Goal: Browse casually: Explore the website without a specific task or goal

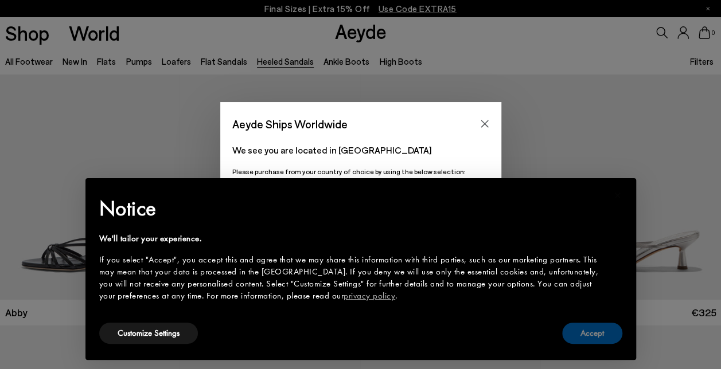
click at [585, 330] on button "Accept" at bounding box center [592, 333] width 60 height 21
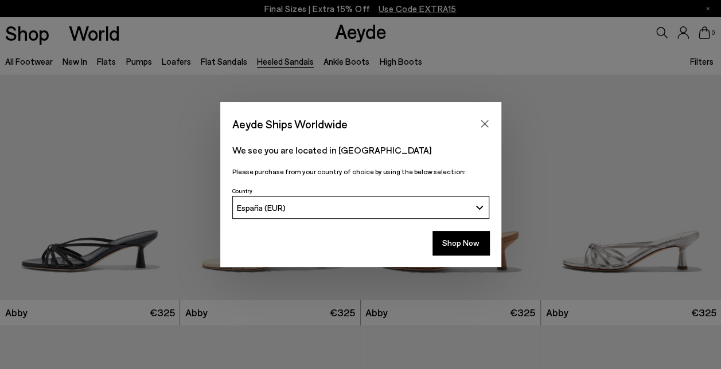
click at [282, 201] on button "España (EUR)" at bounding box center [360, 207] width 257 height 23
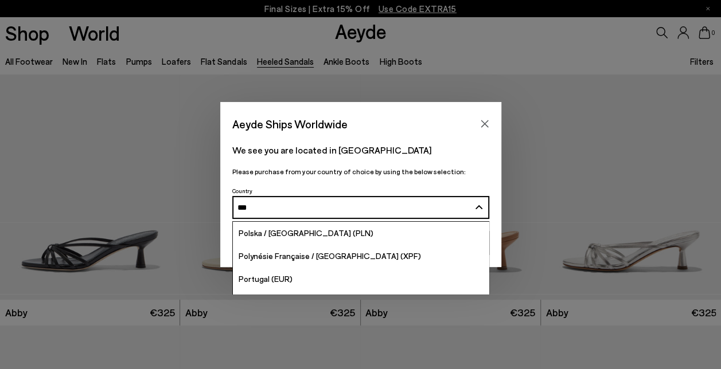
type input "****"
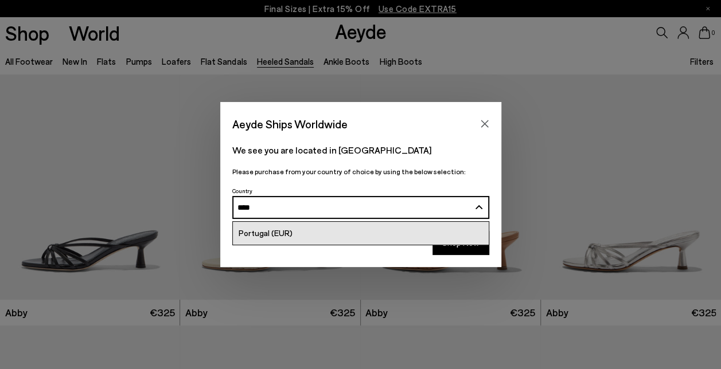
click at [261, 240] on link "Portugal (EUR)" at bounding box center [361, 233] width 256 height 23
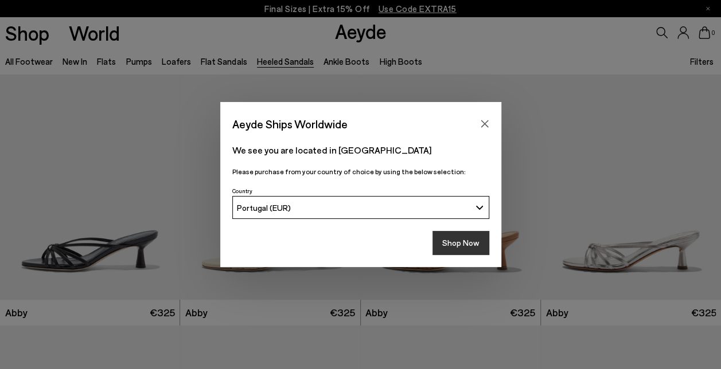
click at [475, 236] on button "Shop Now" at bounding box center [460, 243] width 57 height 24
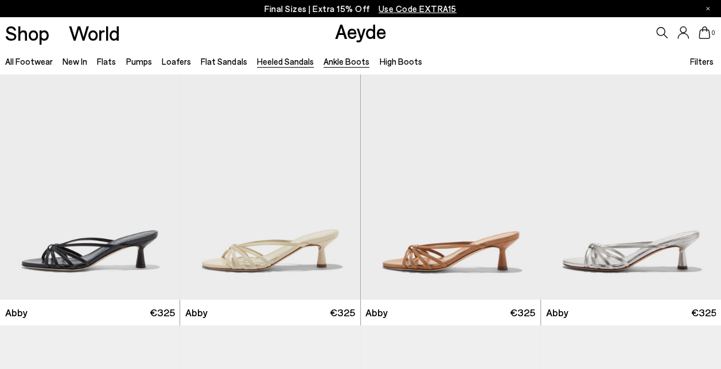
click at [334, 60] on link "Ankle Boots" at bounding box center [346, 61] width 46 height 10
